Goal: Find specific fact: Find specific fact

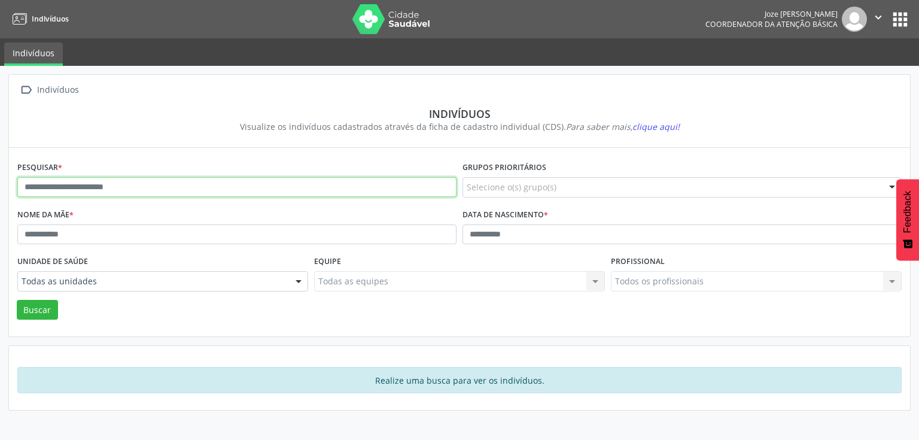
click at [108, 179] on input "text" at bounding box center [236, 187] width 439 height 20
type input "**********"
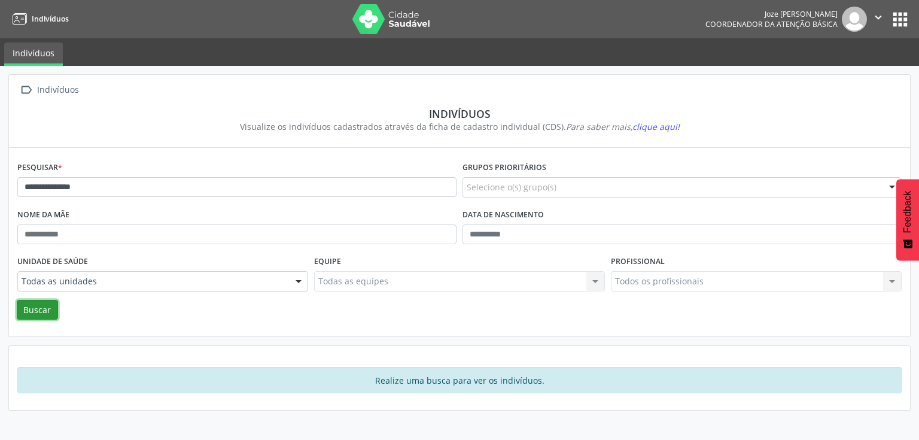
click at [35, 313] on button "Buscar" at bounding box center [37, 310] width 41 height 20
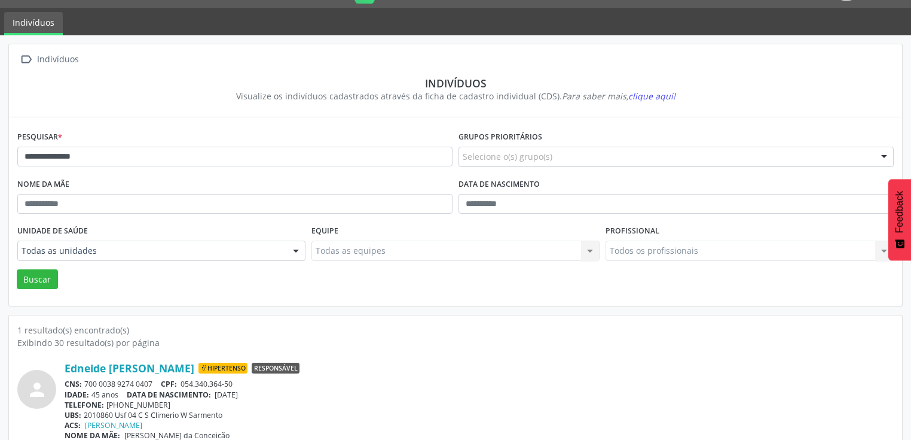
scroll to position [47, 0]
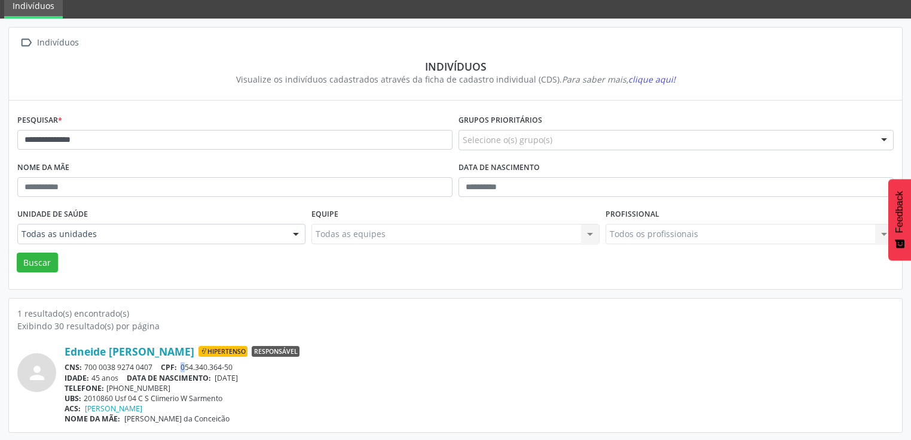
click at [183, 367] on span "054.340.364-50" at bounding box center [207, 367] width 52 height 10
click at [283, 382] on div "Edneide [PERSON_NAME] Hipertenso Responsável CNS: 700 0038 9274 0407 CPF: 054.3…" at bounding box center [479, 383] width 829 height 79
drag, startPoint x: 179, startPoint y: 363, endPoint x: 240, endPoint y: 364, distance: 61.0
click at [240, 364] on div "CNS: 700 0038 9274 0407 CPF: 054.340.364-50" at bounding box center [479, 367] width 829 height 10
copy div "054.340.364-50"
